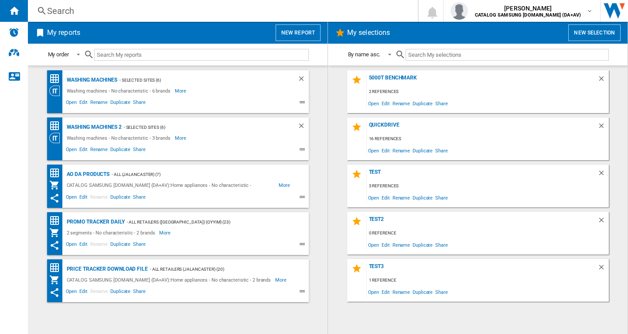
click at [61, 10] on div "Search" at bounding box center [221, 11] width 348 height 12
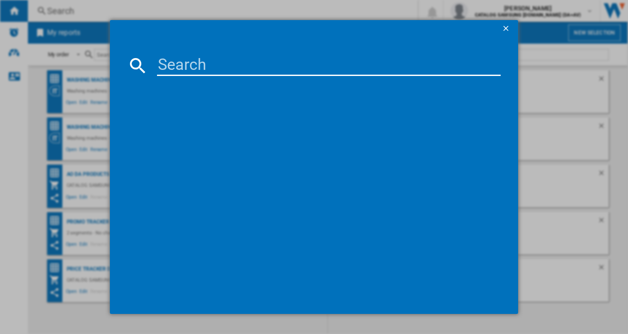
click at [178, 67] on input at bounding box center [329, 65] width 344 height 21
paste input "WNC25410GB"
type input "WNC25410GB"
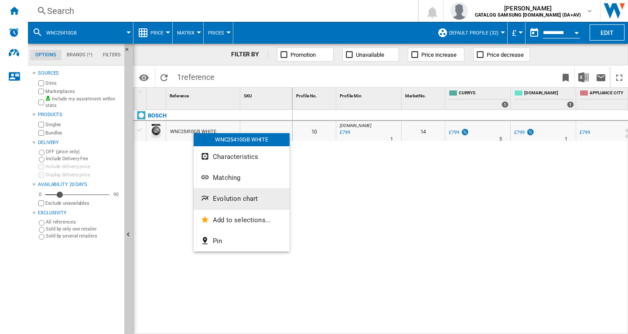
click at [233, 198] on span "Evolution chart" at bounding box center [235, 199] width 45 height 8
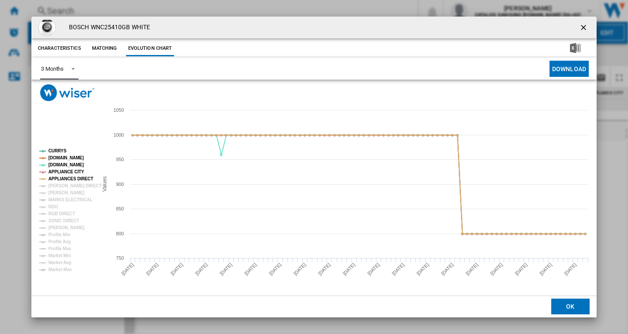
click at [65, 67] on md-select-value "3 Months" at bounding box center [59, 68] width 38 height 21
click at [60, 85] on md-option "6 Months" at bounding box center [63, 89] width 59 height 21
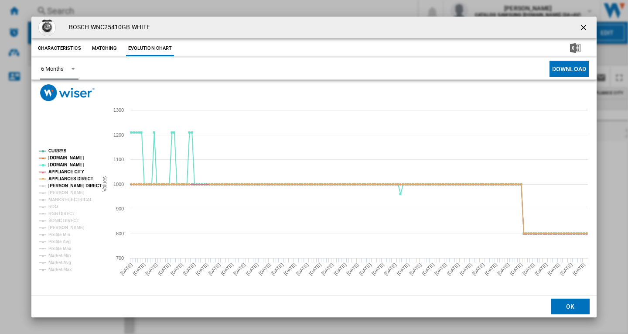
click at [70, 186] on tspan "[PERSON_NAME] DIRECT" at bounding box center [74, 185] width 53 height 5
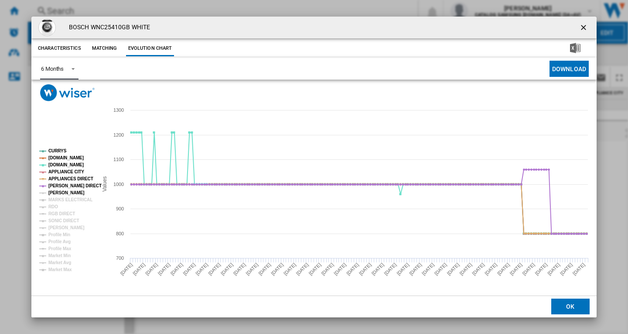
click at [66, 191] on tspan "[PERSON_NAME]" at bounding box center [66, 192] width 36 height 5
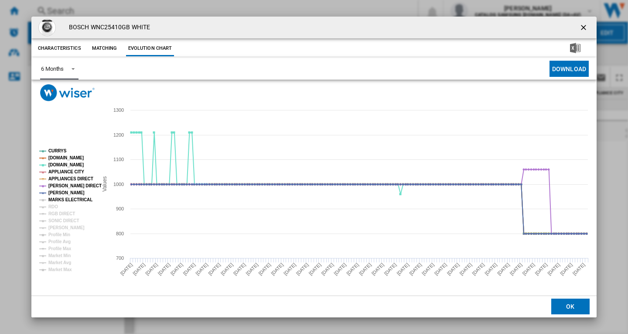
click at [64, 199] on tspan "MARKS ELECTRICAL" at bounding box center [70, 199] width 44 height 5
click at [54, 206] on tspan "RDO" at bounding box center [53, 206] width 10 height 5
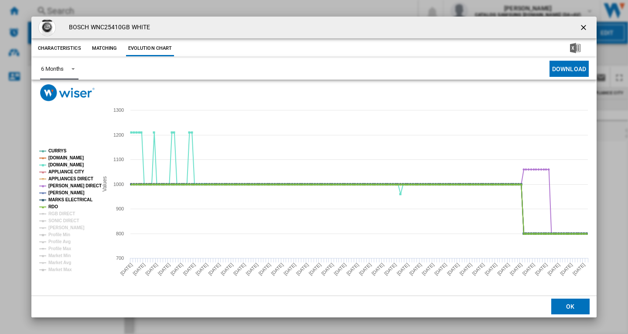
click at [59, 210] on rect "Product popup" at bounding box center [65, 210] width 58 height 130
click at [60, 214] on tspan "RGB DIRECT" at bounding box center [61, 213] width 27 height 5
click at [59, 222] on tspan "SONIC DIRECT" at bounding box center [63, 220] width 31 height 5
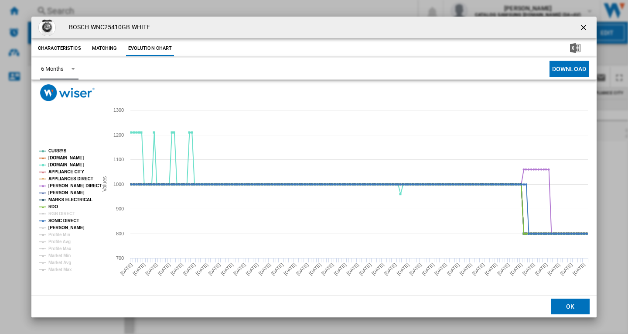
click at [57, 229] on tspan "[PERSON_NAME]" at bounding box center [66, 227] width 36 height 5
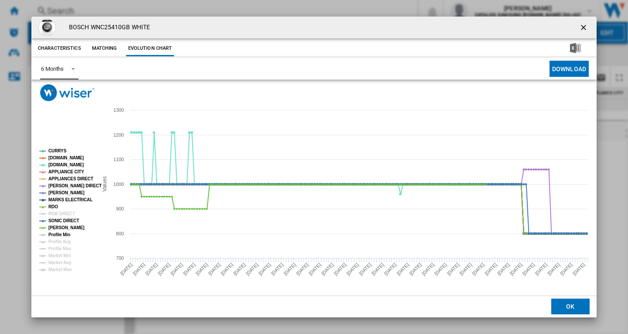
click at [58, 233] on tspan "Profile Min" at bounding box center [59, 234] width 22 height 5
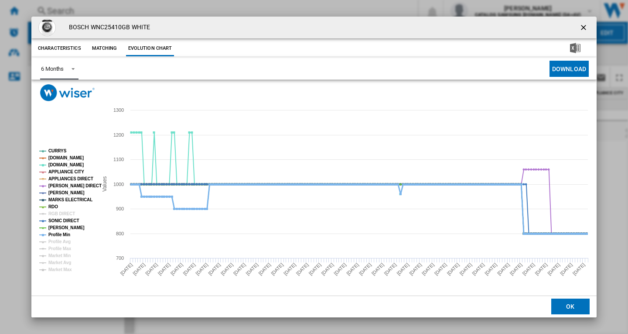
click at [66, 234] on tspan "Profile Min" at bounding box center [59, 234] width 22 height 5
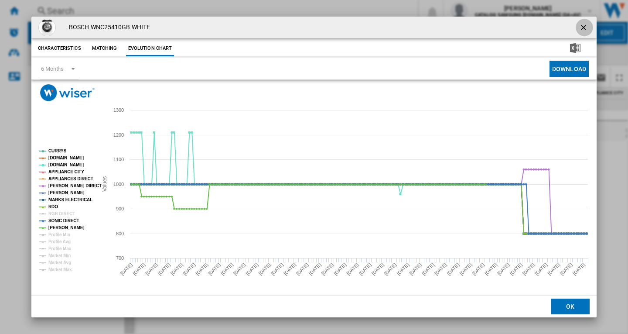
click at [585, 29] on ng-md-icon "getI18NText('BUTTONS.CLOSE_DIALOG')" at bounding box center [584, 28] width 10 height 10
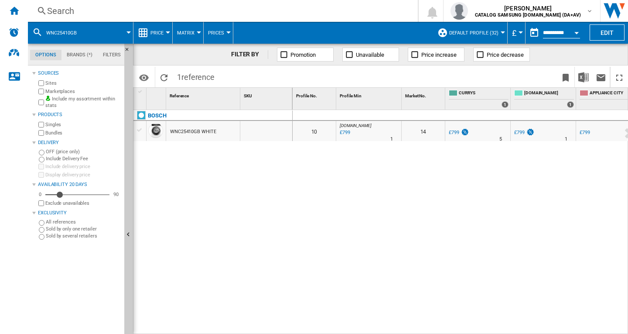
click at [104, 12] on div "Search" at bounding box center [221, 11] width 348 height 12
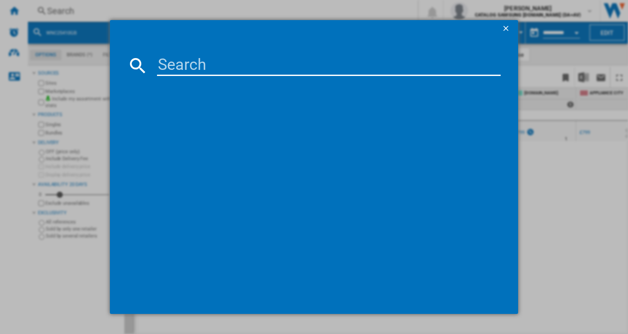
type input "WNG25401GB"
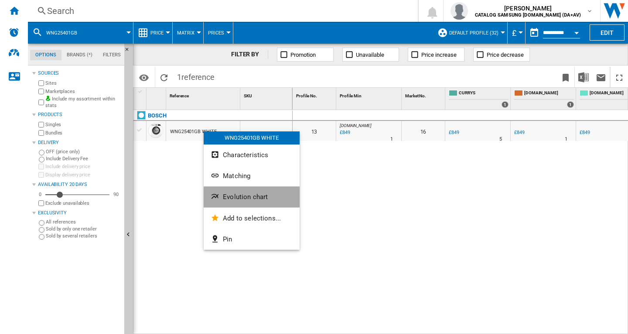
click at [244, 196] on span "Evolution chart" at bounding box center [245, 197] width 45 height 8
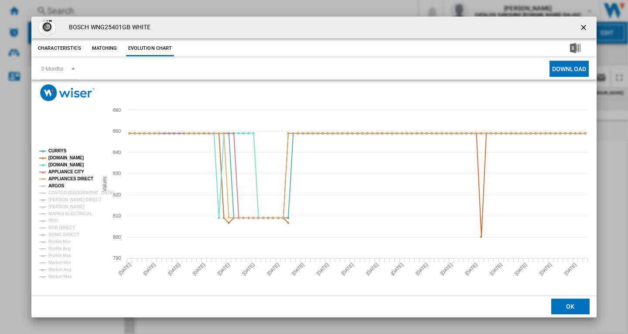
click at [57, 186] on tspan "ARGOS" at bounding box center [56, 185] width 16 height 5
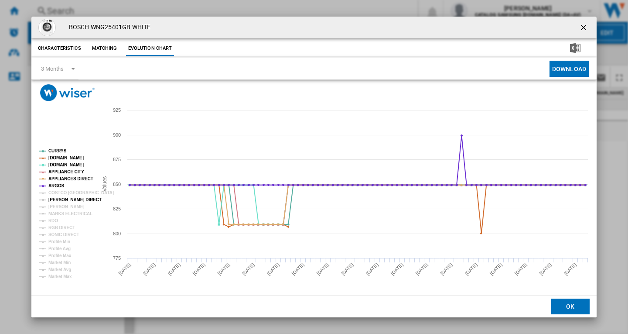
click at [63, 199] on tspan "[PERSON_NAME] DIRECT" at bounding box center [74, 199] width 53 height 5
click at [60, 192] on tspan "COSTCO [GEOGRAPHIC_DATA]" at bounding box center [80, 192] width 65 height 5
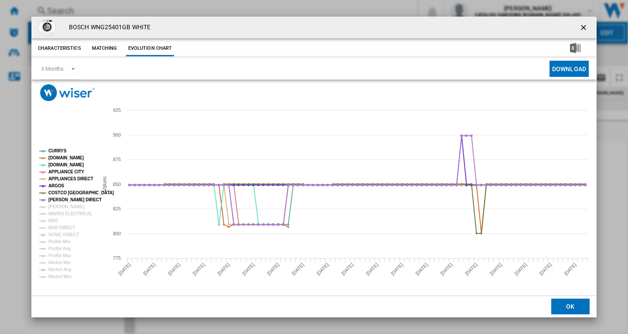
click at [60, 192] on tspan "COSTCO [GEOGRAPHIC_DATA]" at bounding box center [80, 192] width 65 height 5
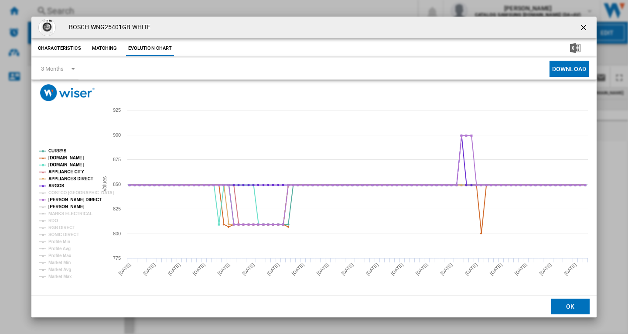
click at [60, 209] on tspan "[PERSON_NAME]" at bounding box center [66, 206] width 36 height 5
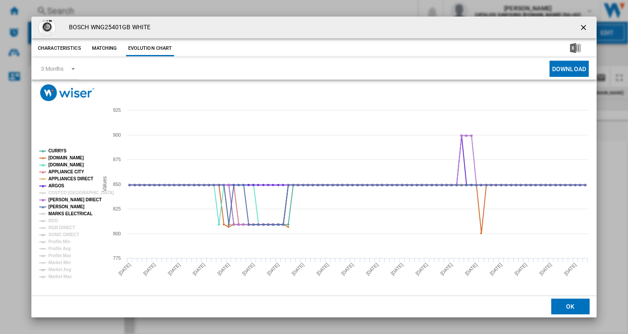
click at [60, 215] on tspan "MARKS ELECTRICAL" at bounding box center [70, 213] width 44 height 5
click at [53, 222] on tspan "RDO" at bounding box center [53, 220] width 10 height 5
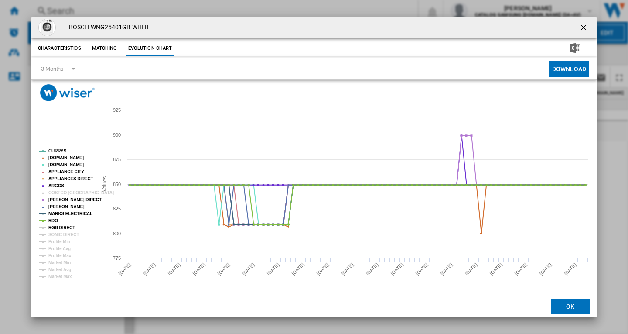
click at [58, 226] on tspan "RGB DIRECT" at bounding box center [61, 227] width 27 height 5
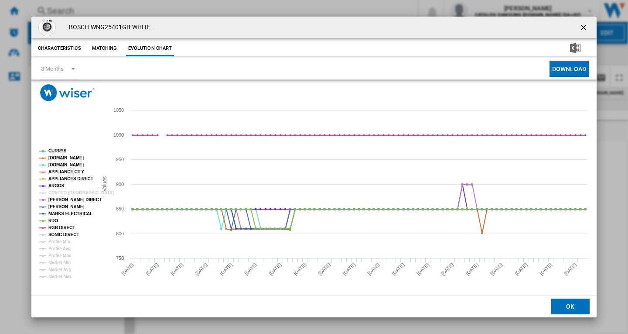
click at [60, 232] on tspan "SONIC DIRECT" at bounding box center [63, 234] width 31 height 5
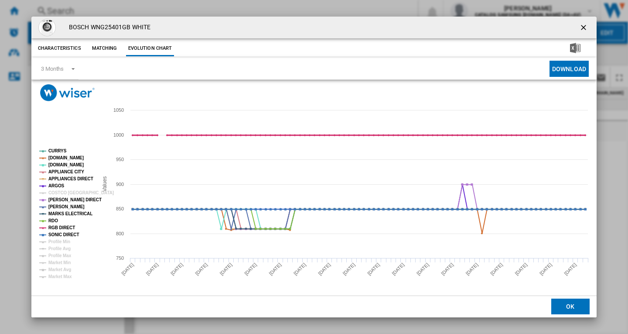
click at [57, 229] on tspan "RGB DIRECT" at bounding box center [61, 227] width 27 height 5
